Goal: Task Accomplishment & Management: Manage account settings

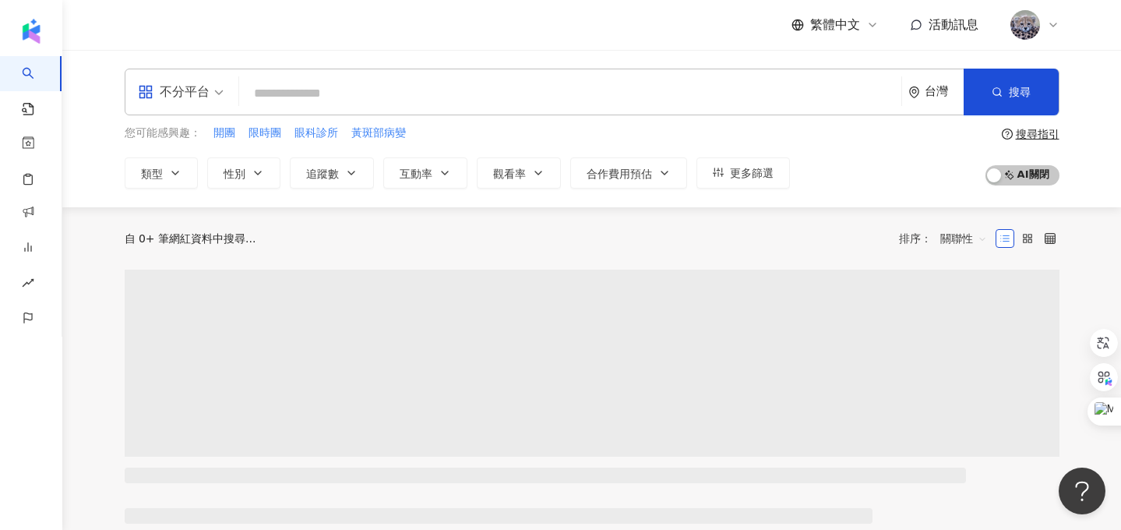
click at [1056, 28] on icon at bounding box center [1053, 25] width 12 height 12
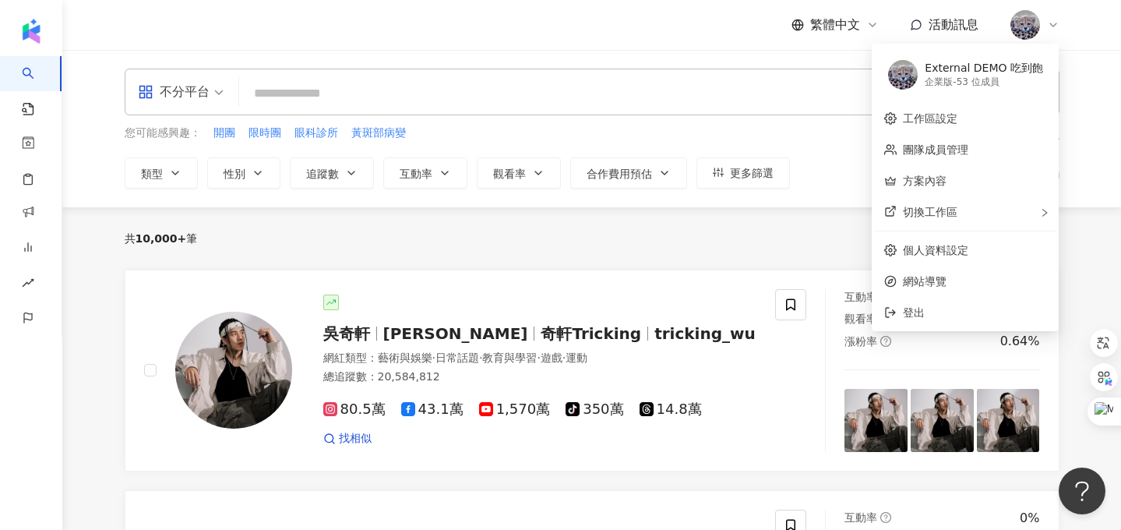
click at [774, 62] on div "不分平台 台灣 搜尋 您可能感興趣： 開團 限時團 眼科診所 黃斑部病變 類型 性別 追蹤數 互動率 觀看率 合作費用預估 更多篩選 搜尋指引 AI 開啟 A…" at bounding box center [591, 128] width 1059 height 157
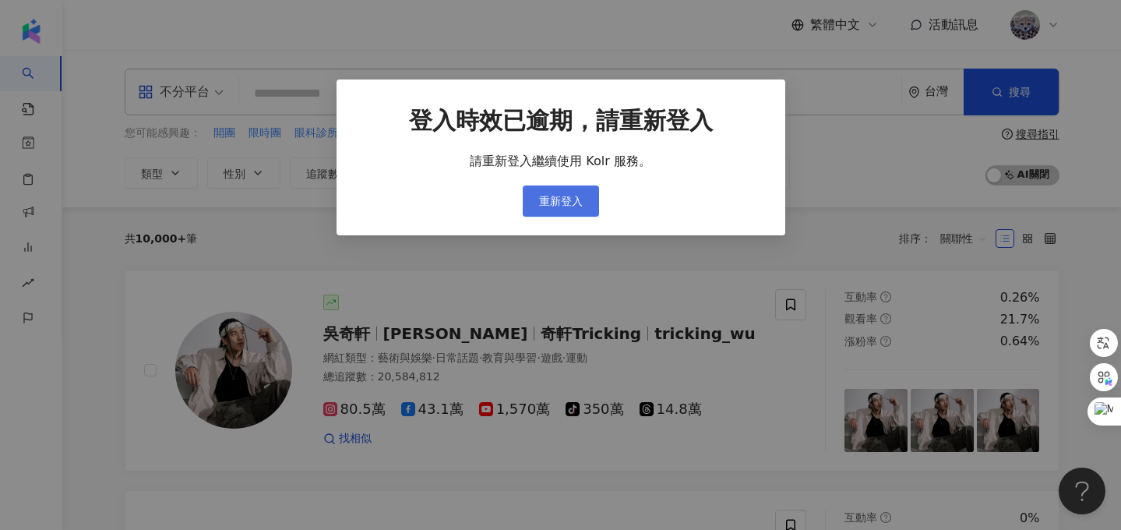
click at [584, 203] on button "重新登入" at bounding box center [561, 200] width 76 height 31
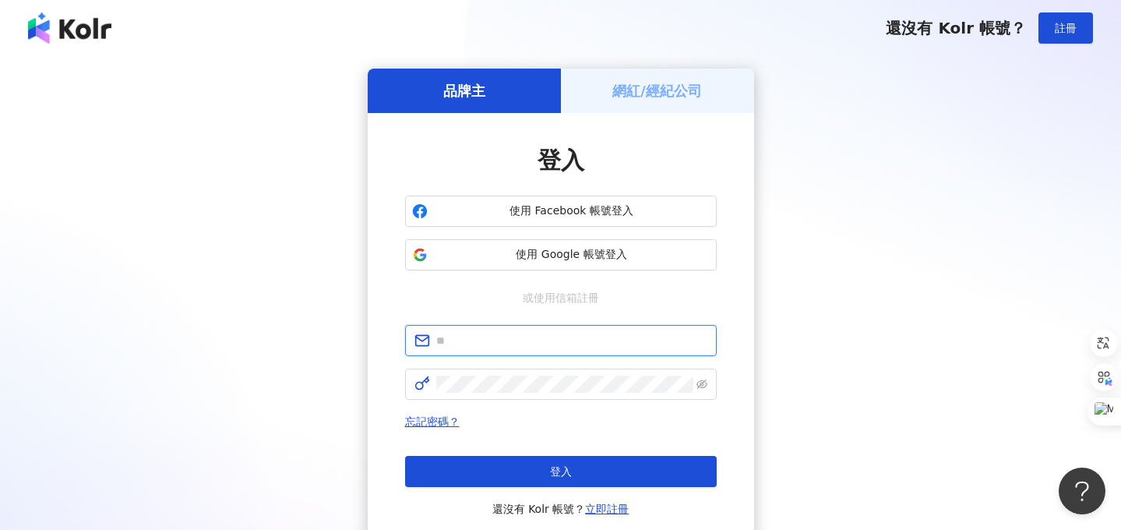
click at [524, 337] on input "text" at bounding box center [571, 340] width 271 height 17
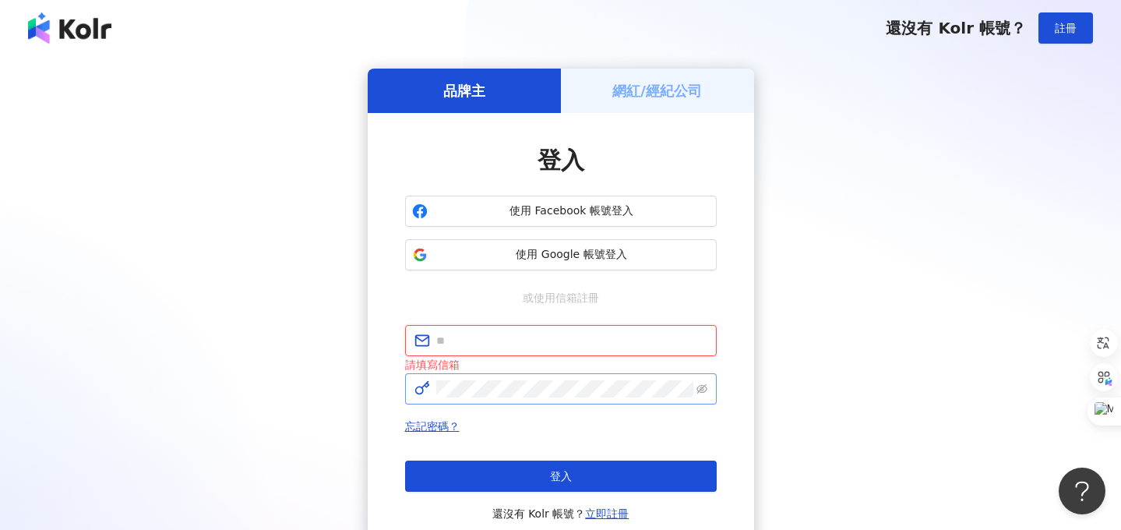
type input "**********"
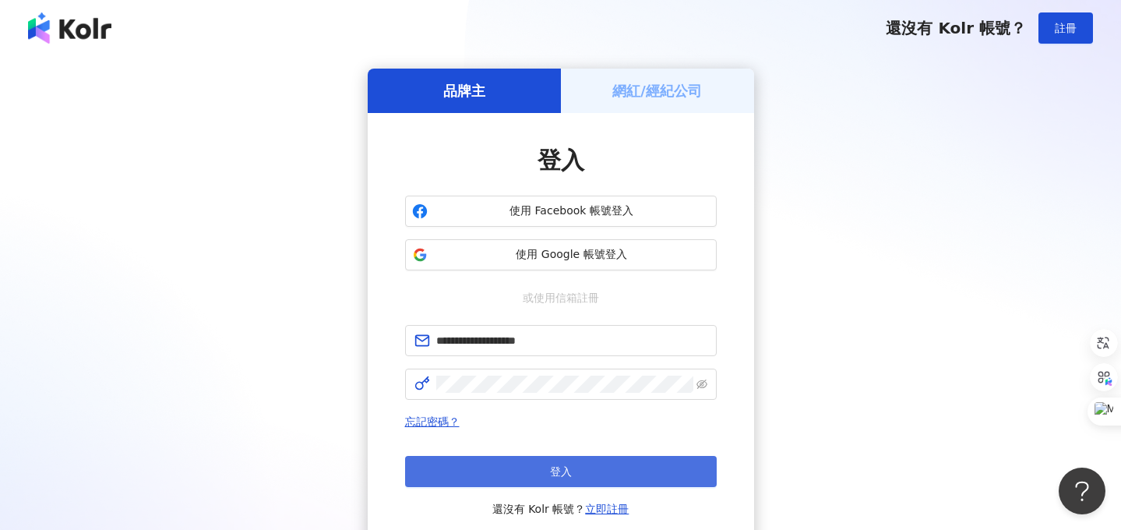
click at [567, 475] on span "登入" at bounding box center [561, 471] width 22 height 12
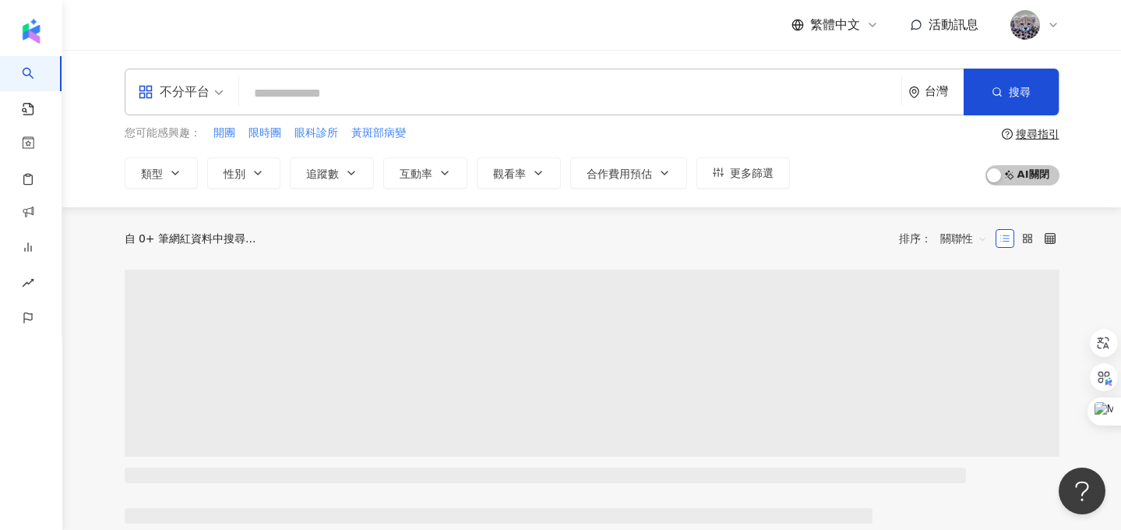
click at [1058, 23] on icon at bounding box center [1053, 25] width 12 height 12
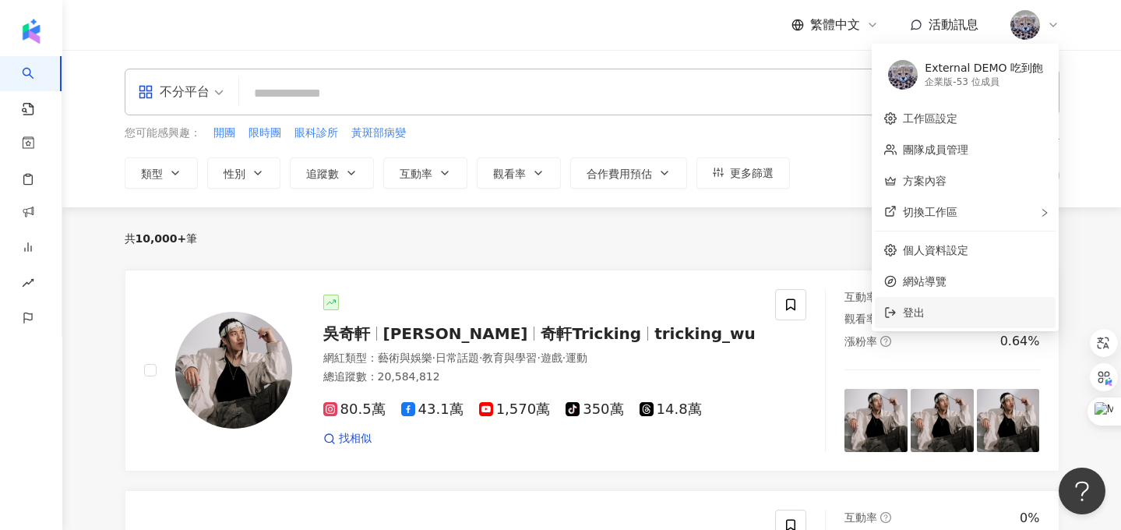
click at [917, 313] on span "登出" at bounding box center [914, 312] width 22 height 12
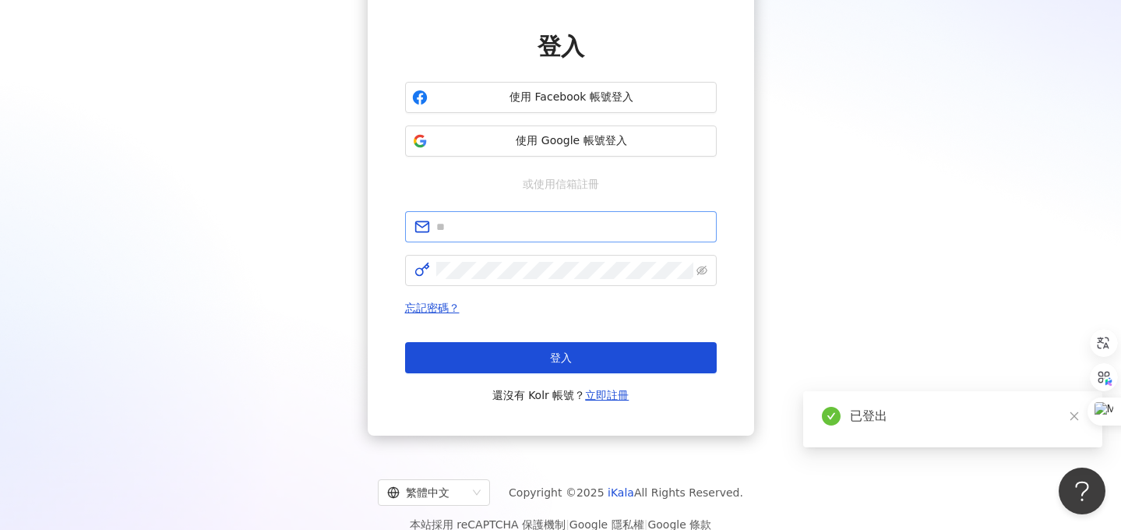
scroll to position [136, 0]
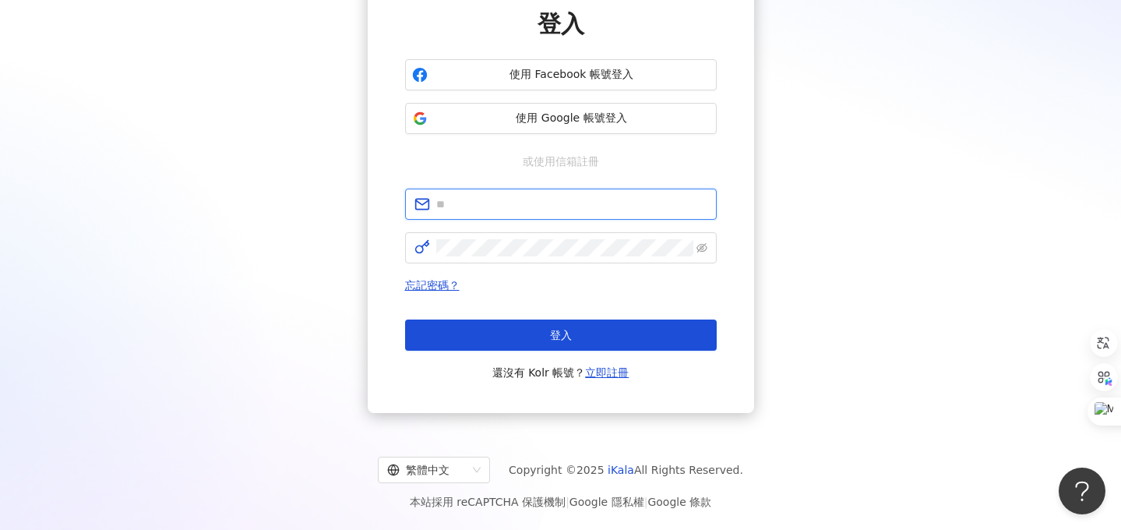
click at [488, 202] on input "text" at bounding box center [571, 204] width 271 height 17
click at [831, 175] on div "品牌主 網紅/經紀公司 登入 使用 Facebook 帳號登入 使用 Google 帳號登入 或使用信箱註冊 忘記密碼？ 登入 還沒有 Kolr 帳號？ 立即…" at bounding box center [561, 172] width 1084 height 481
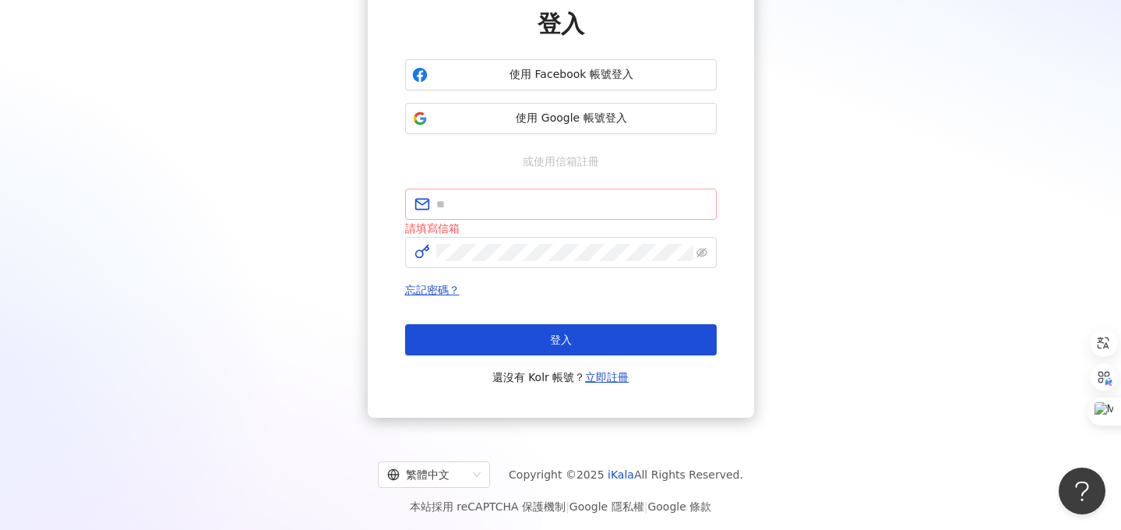
click at [536, 193] on span at bounding box center [561, 204] width 312 height 31
click at [878, 135] on div "品牌主 網紅/經紀公司 登入 使用 Facebook 帳號登入 使用 Google 帳號登入 或使用信箱註冊 請填寫信箱 忘記密碼？ 登入 還沒有 Kolr …" at bounding box center [561, 175] width 1084 height 486
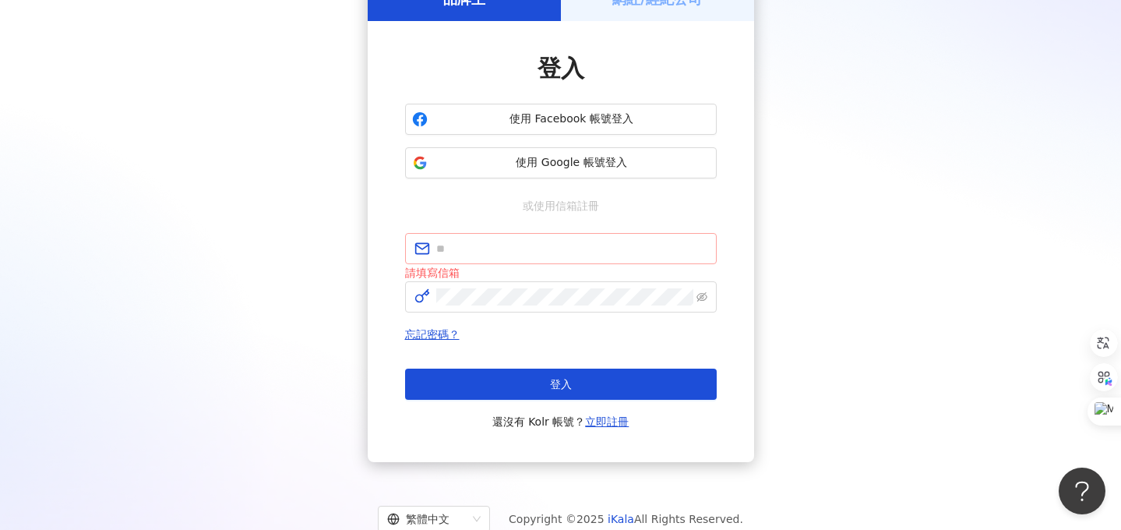
scroll to position [76, 0]
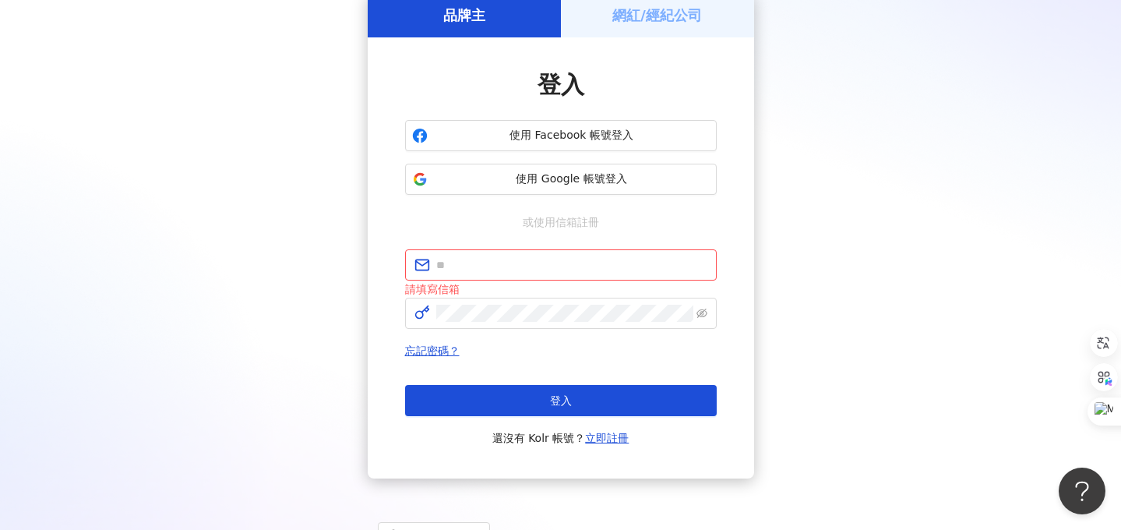
click at [549, 228] on span "或使用信箱註冊" at bounding box center [561, 222] width 98 height 17
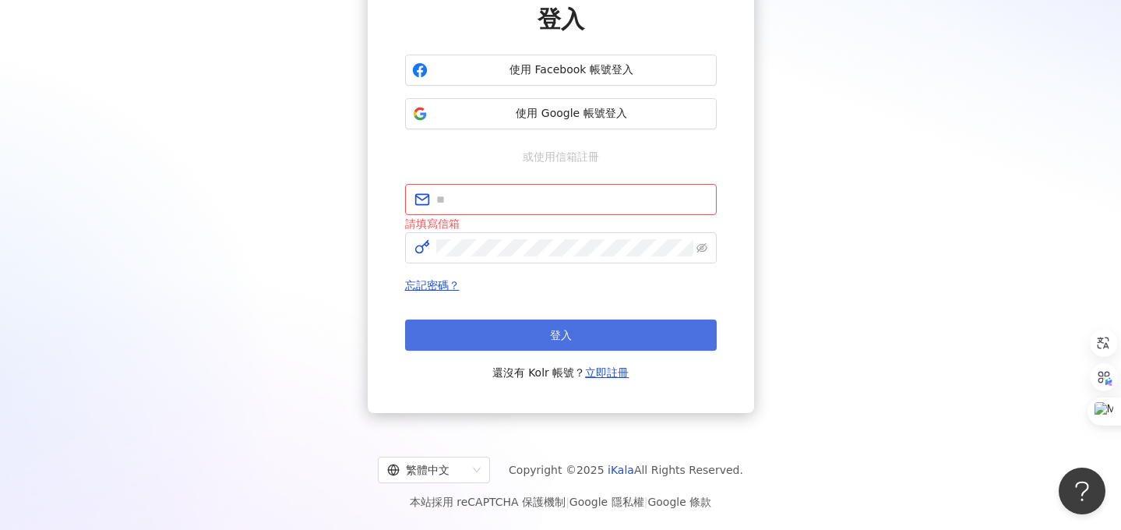
scroll to position [0, 0]
